Goal: Task Accomplishment & Management: Use online tool/utility

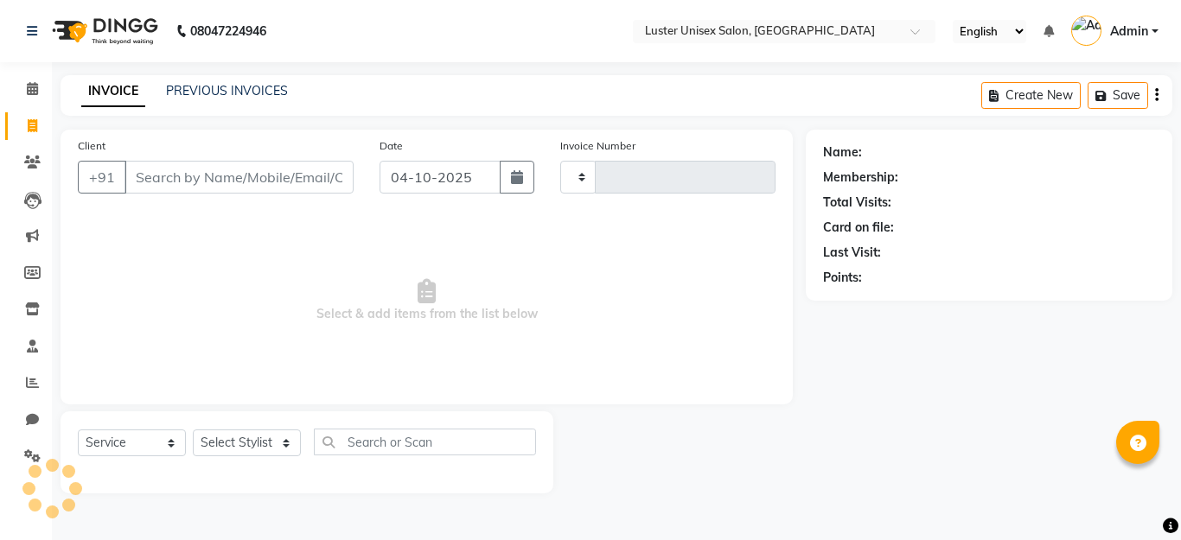
select select "service"
select select "7467"
type input "0656"
click at [33, 125] on icon at bounding box center [33, 125] width 10 height 13
select select "service"
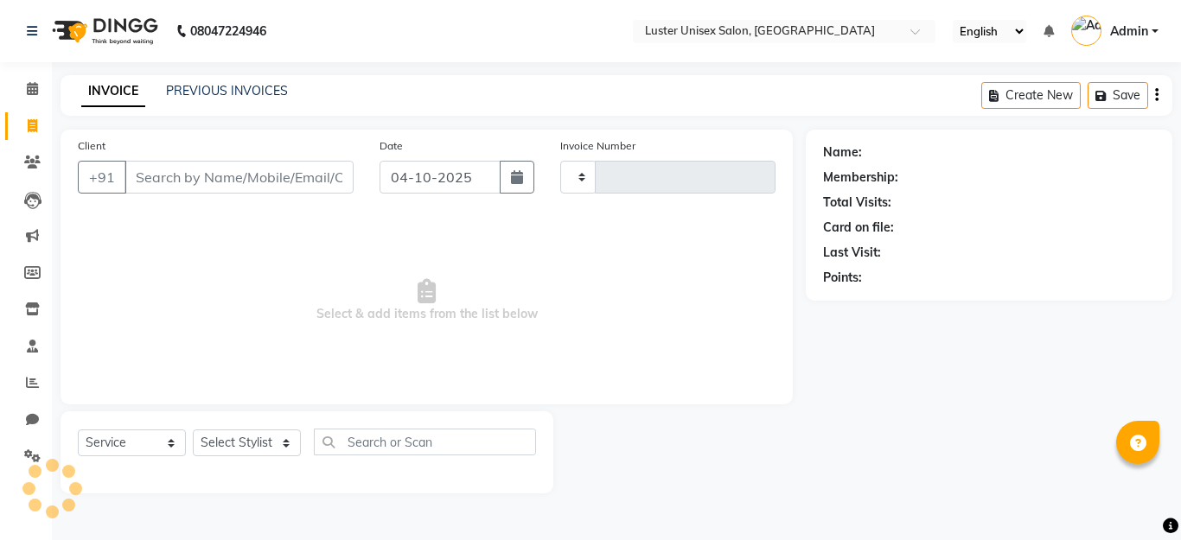
type input "0656"
select select "7467"
click at [30, 161] on icon at bounding box center [32, 162] width 16 height 13
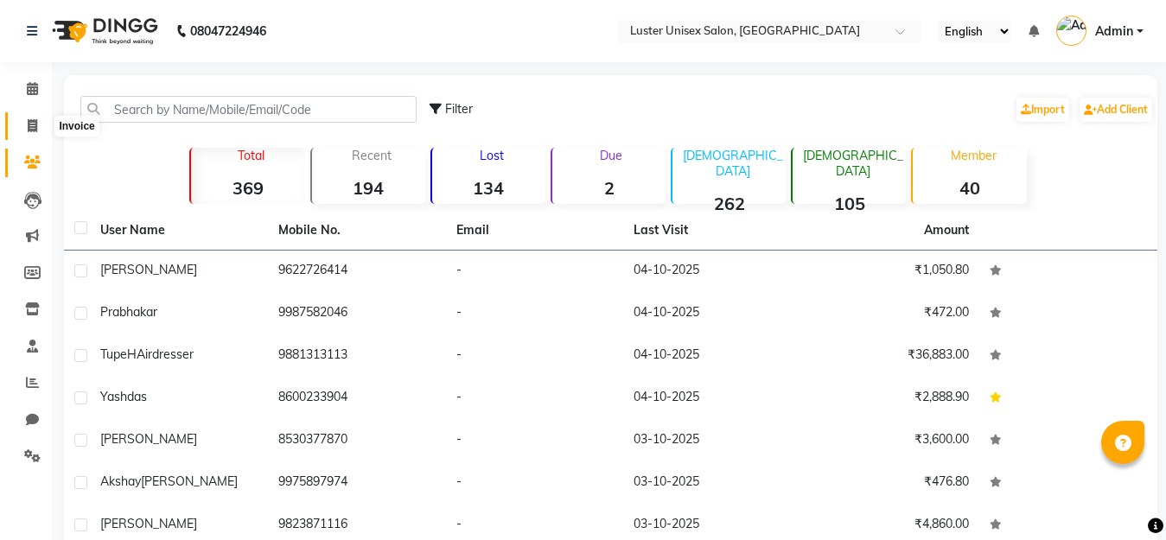
click at [32, 126] on icon at bounding box center [33, 125] width 10 height 13
select select "service"
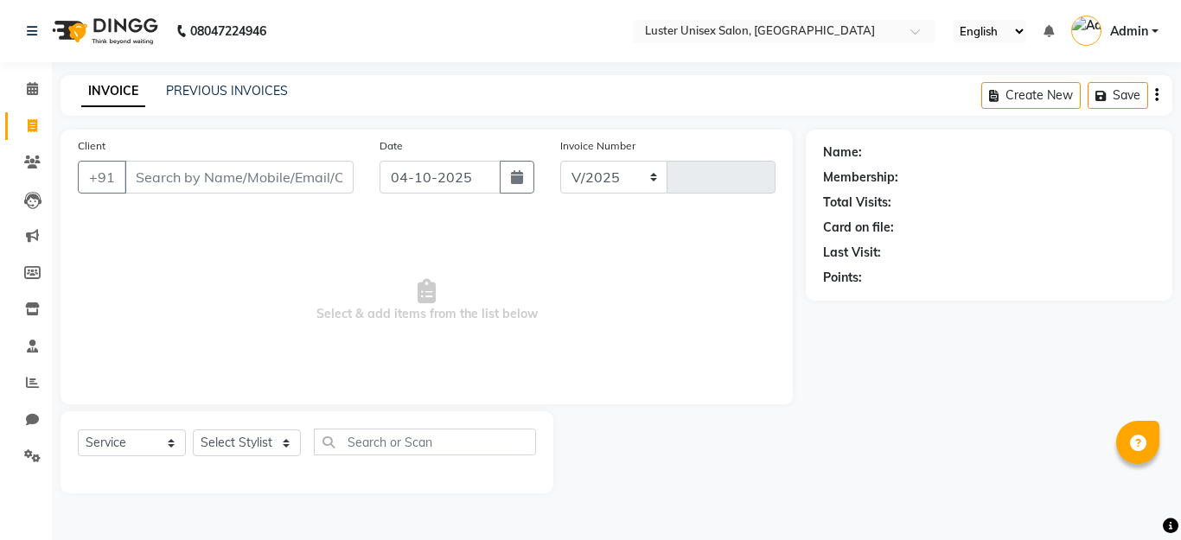
select select "7467"
type input "0656"
click at [28, 89] on icon at bounding box center [32, 88] width 11 height 13
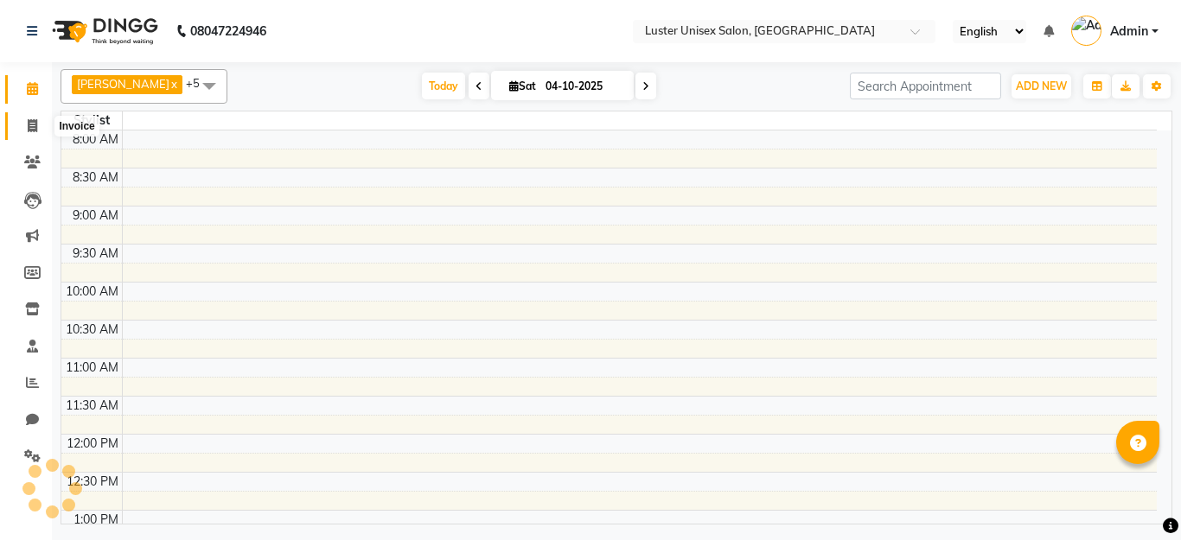
click at [32, 124] on icon at bounding box center [33, 125] width 10 height 13
select select "service"
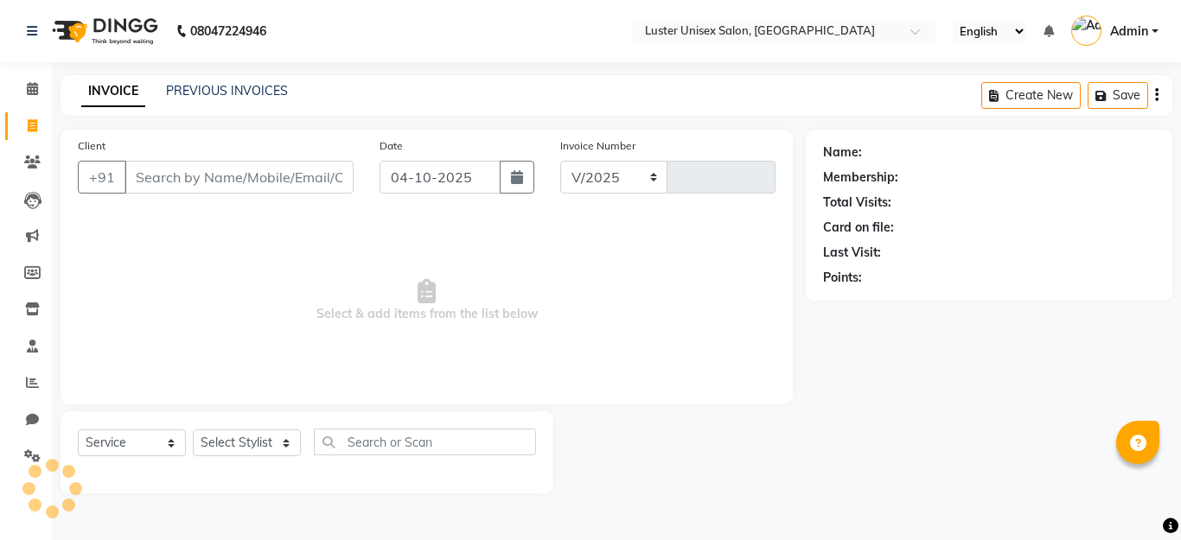
select select "7467"
type input "0656"
click at [252, 443] on select "Select Stylist [PERSON_NAME] kajal [PERSON_NAME]" at bounding box center [247, 443] width 108 height 27
select select "68086"
click at [193, 430] on select "Select Stylist [PERSON_NAME] kajal [PERSON_NAME]" at bounding box center [247, 443] width 108 height 27
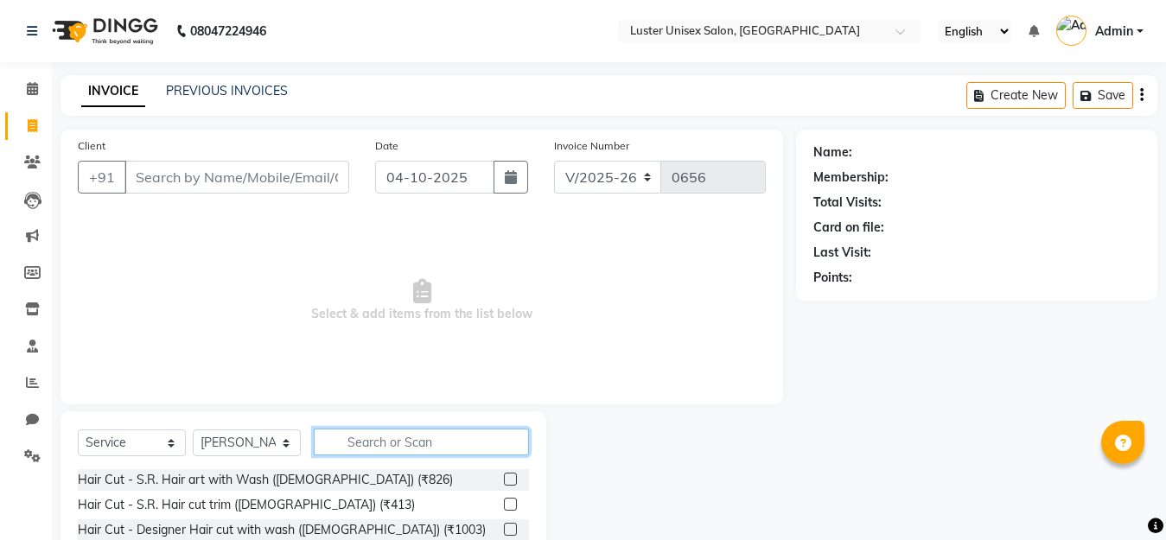
click at [390, 436] on input "text" at bounding box center [421, 442] width 215 height 27
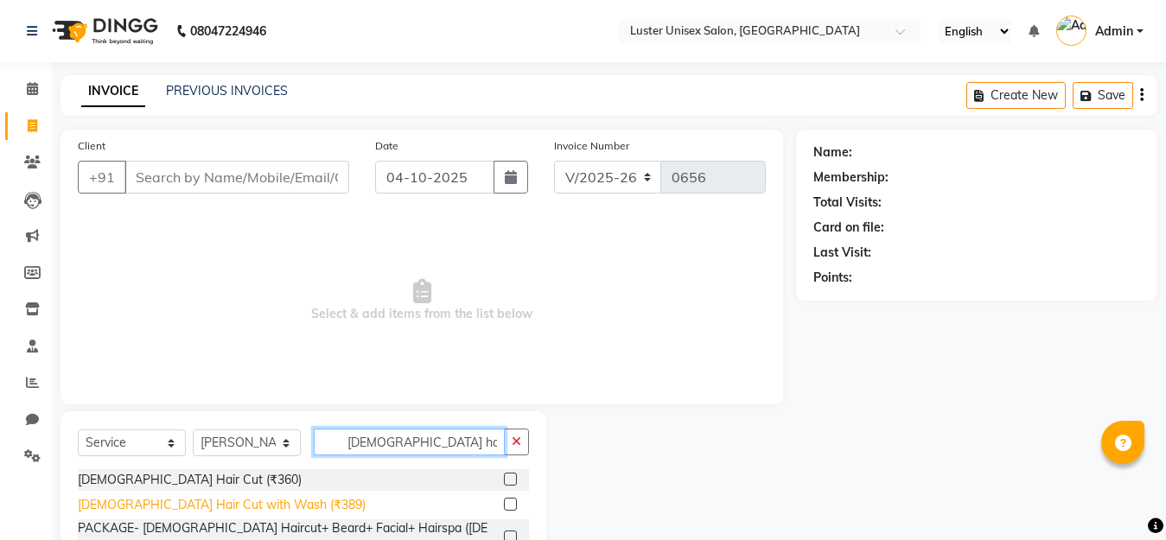
type input "[DEMOGRAPHIC_DATA] hair"
click at [168, 506] on div "[DEMOGRAPHIC_DATA] Hair Cut with Wash (₹389)" at bounding box center [222, 505] width 288 height 18
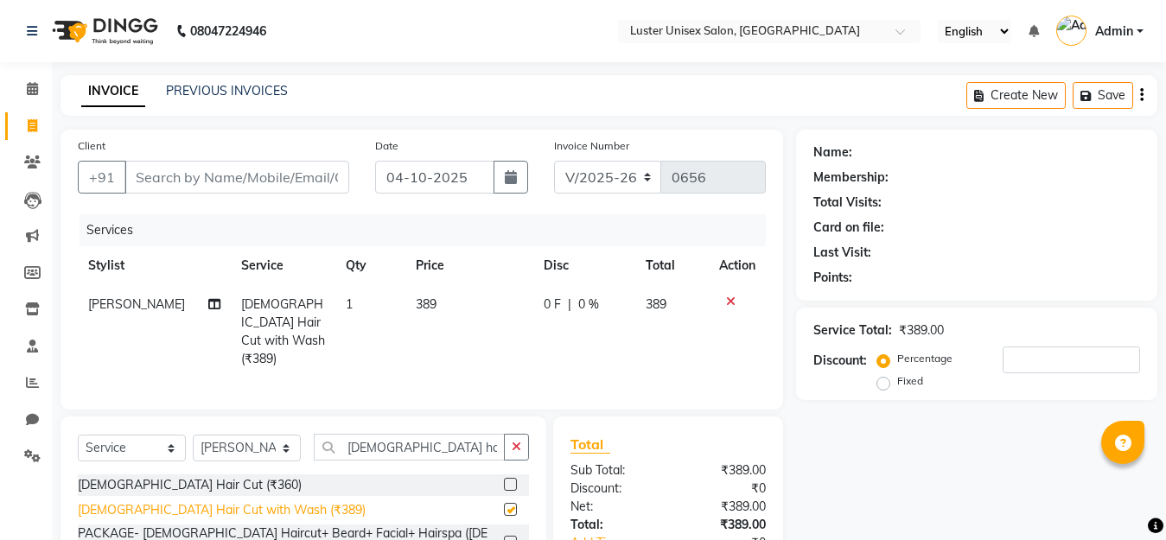
checkbox input "false"
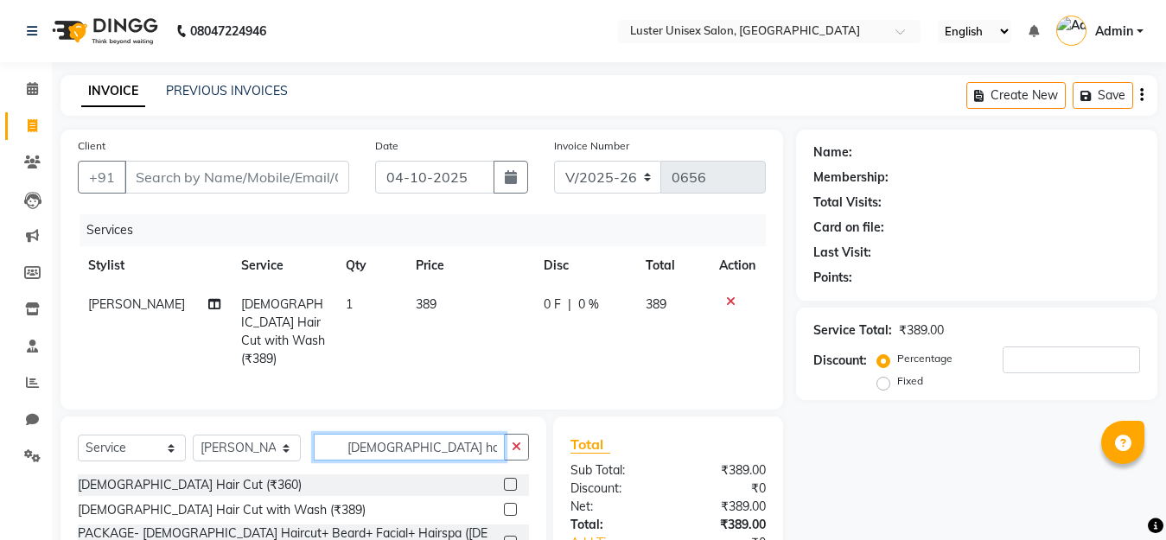
click at [418, 439] on input "[DEMOGRAPHIC_DATA] hair" at bounding box center [409, 447] width 191 height 27
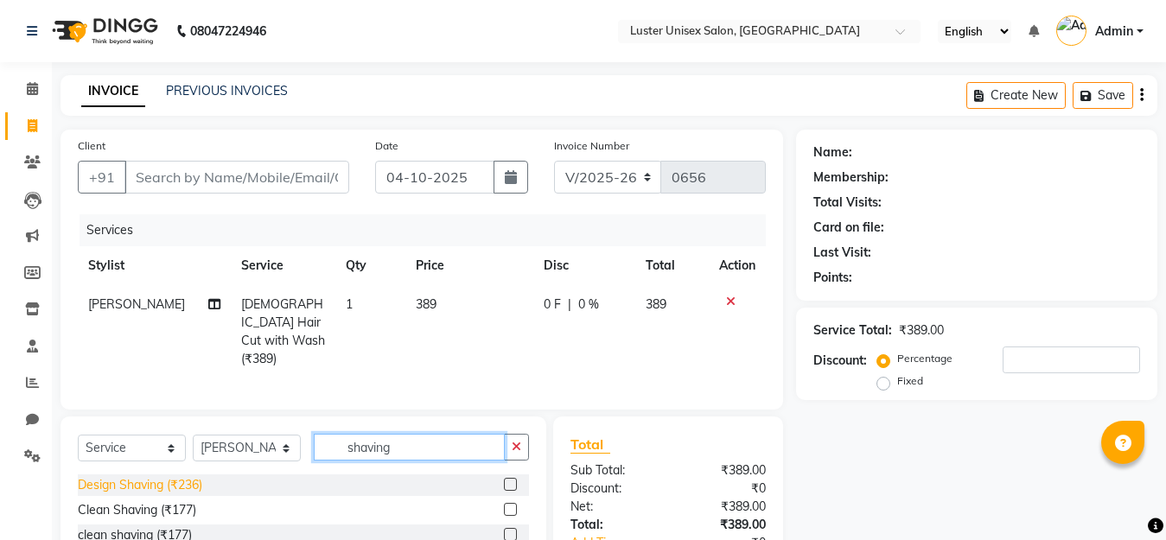
type input "shaving"
click at [156, 477] on div "Design Shaving (₹236)" at bounding box center [140, 485] width 124 height 18
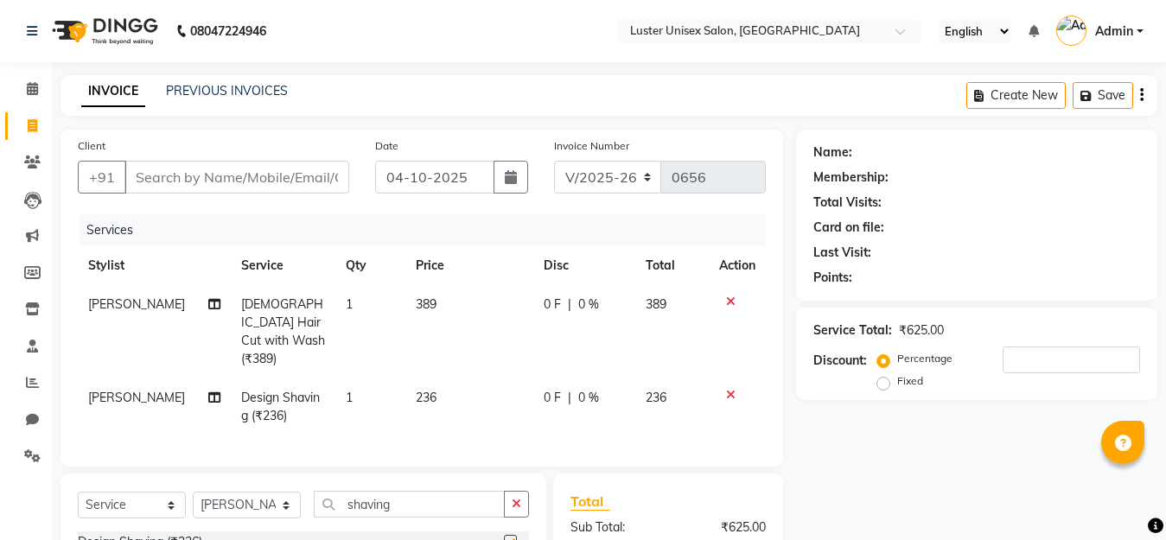
checkbox input "false"
